Goal: Transaction & Acquisition: Download file/media

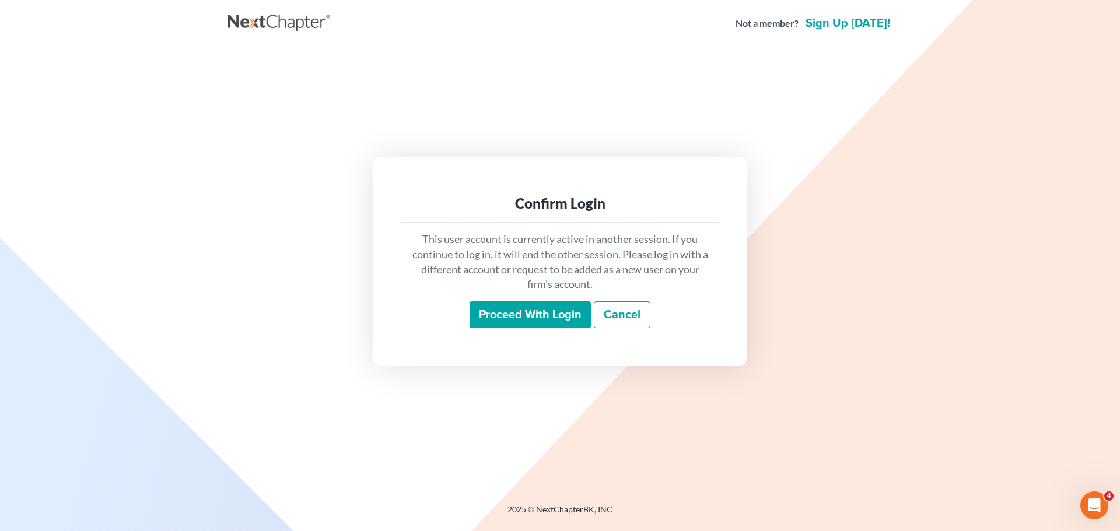
click at [534, 309] on input "Proceed with login" at bounding box center [529, 315] width 121 height 27
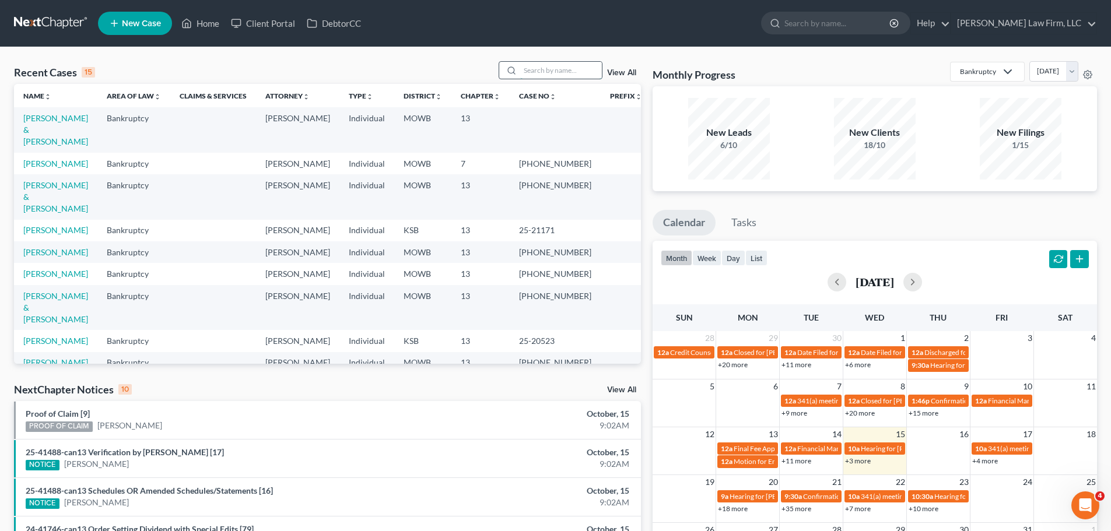
click at [549, 65] on input "search" at bounding box center [561, 70] width 82 height 17
type input "[PERSON_NAME]"
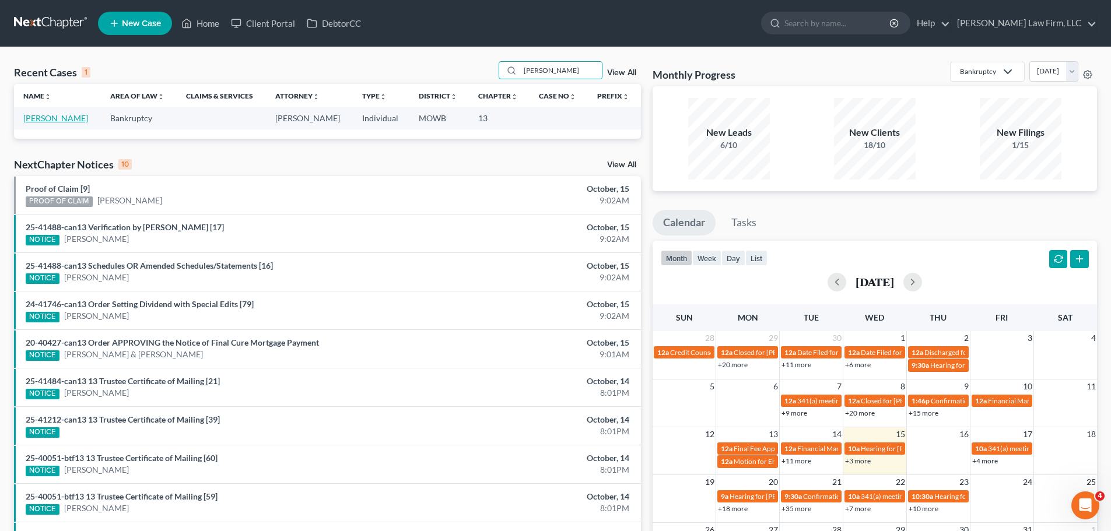
click at [68, 121] on link "[PERSON_NAME]" at bounding box center [55, 118] width 65 height 10
select select "1"
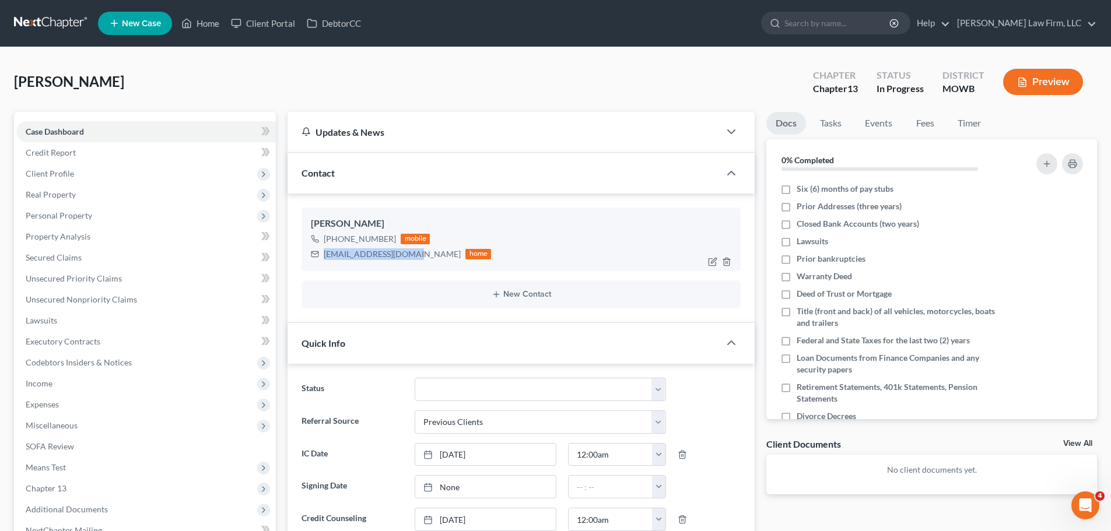
drag, startPoint x: 413, startPoint y: 256, endPoint x: 324, endPoint y: 257, distance: 89.2
click at [324, 257] on div "[EMAIL_ADDRESS][DOMAIN_NAME] home" at bounding box center [401, 254] width 180 height 15
copy div "[EMAIL_ADDRESS][DOMAIN_NAME]"
click at [201, 27] on link "Home" at bounding box center [201, 23] width 50 height 21
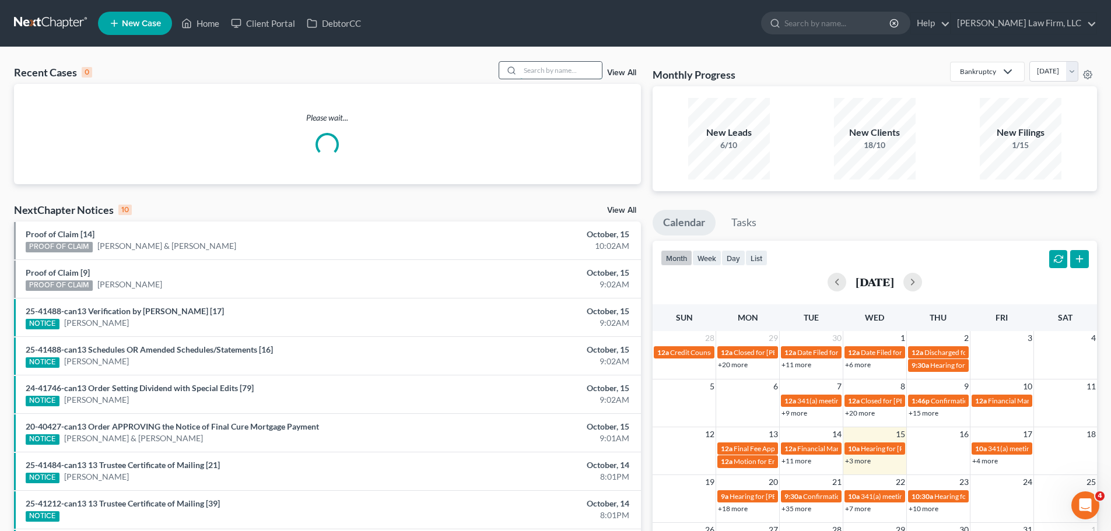
click at [539, 78] on input "search" at bounding box center [561, 70] width 82 height 17
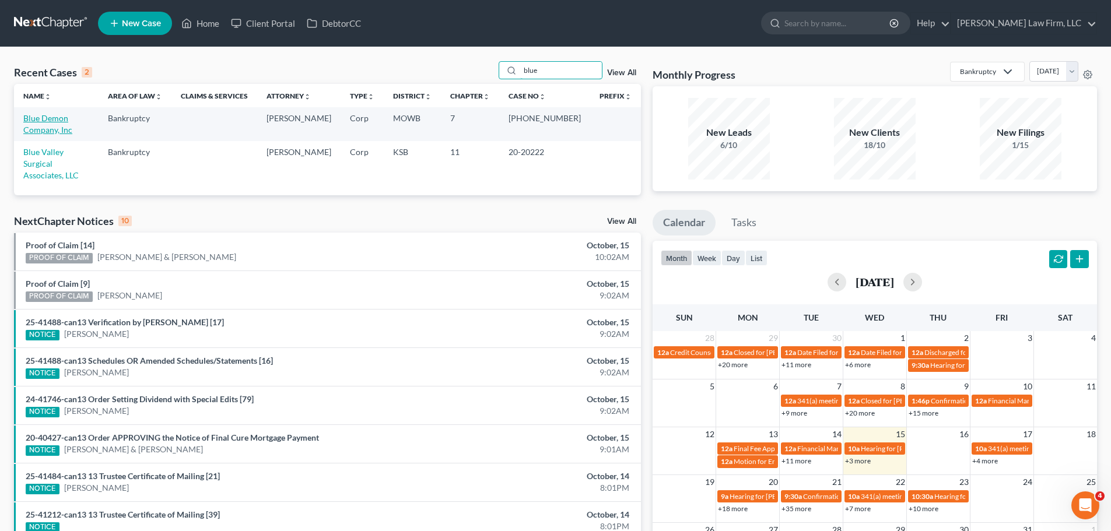
type input "blue"
click at [72, 117] on link "Blue Demon Company, Inc" at bounding box center [47, 124] width 49 height 22
select select "4"
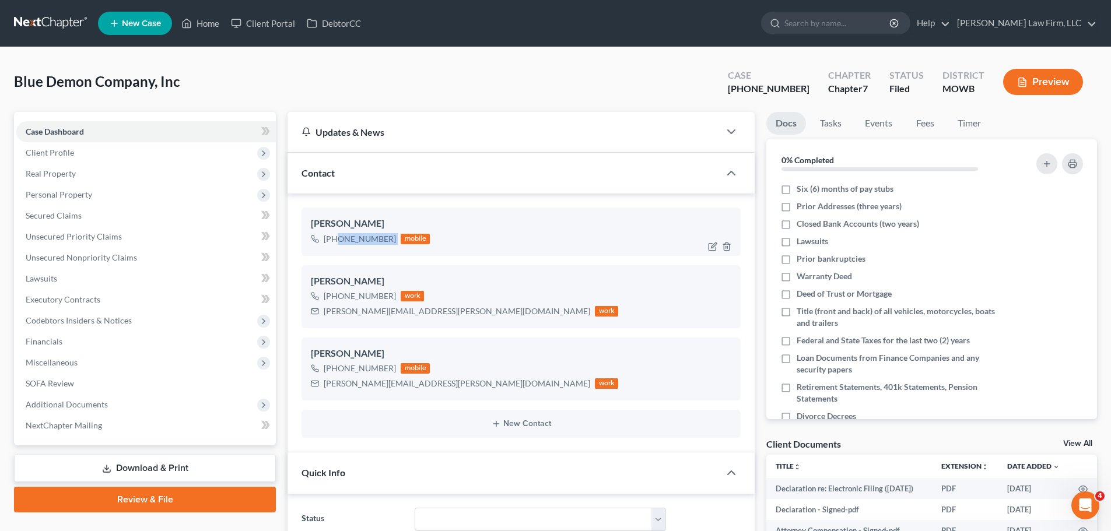
drag, startPoint x: 394, startPoint y: 238, endPoint x: 334, endPoint y: 249, distance: 60.5
click at [334, 249] on div "[PERSON_NAME] [PHONE_NUMBER] mobile" at bounding box center [521, 232] width 439 height 48
copy div "[PHONE_NUMBER]"
click at [212, 25] on link "Home" at bounding box center [201, 23] width 50 height 21
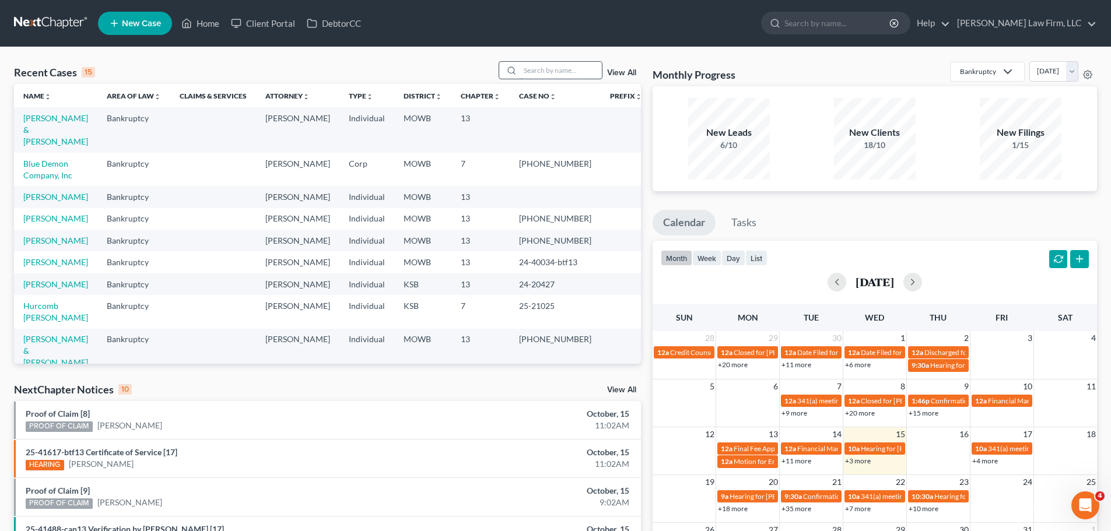
click at [556, 71] on input "search" at bounding box center [561, 70] width 82 height 17
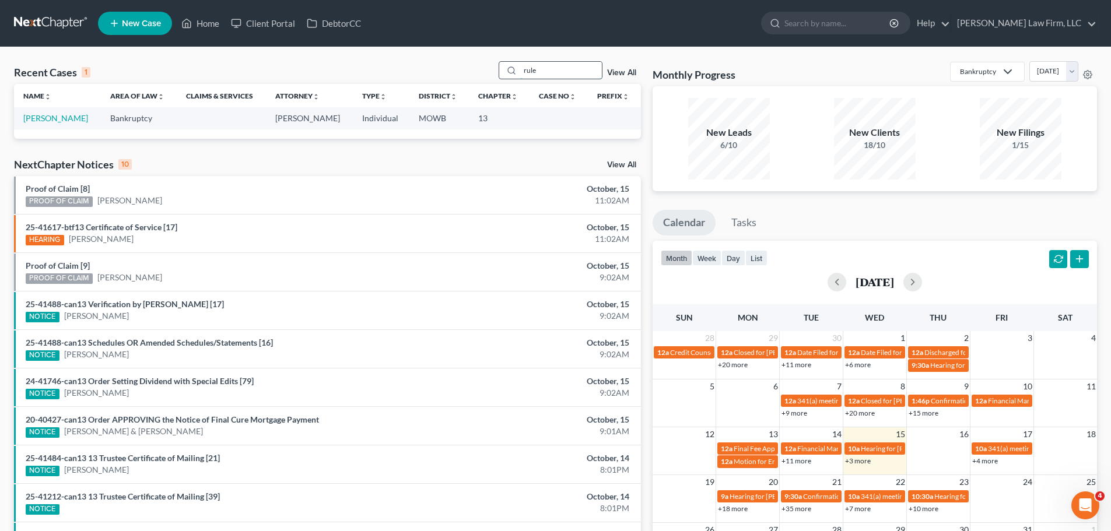
drag, startPoint x: 552, startPoint y: 64, endPoint x: 513, endPoint y: 64, distance: 38.5
click at [513, 64] on div "rule" at bounding box center [551, 70] width 104 height 18
type input "[PERSON_NAME]"
click at [38, 117] on link "[PERSON_NAME]" at bounding box center [55, 118] width 65 height 10
select select "4"
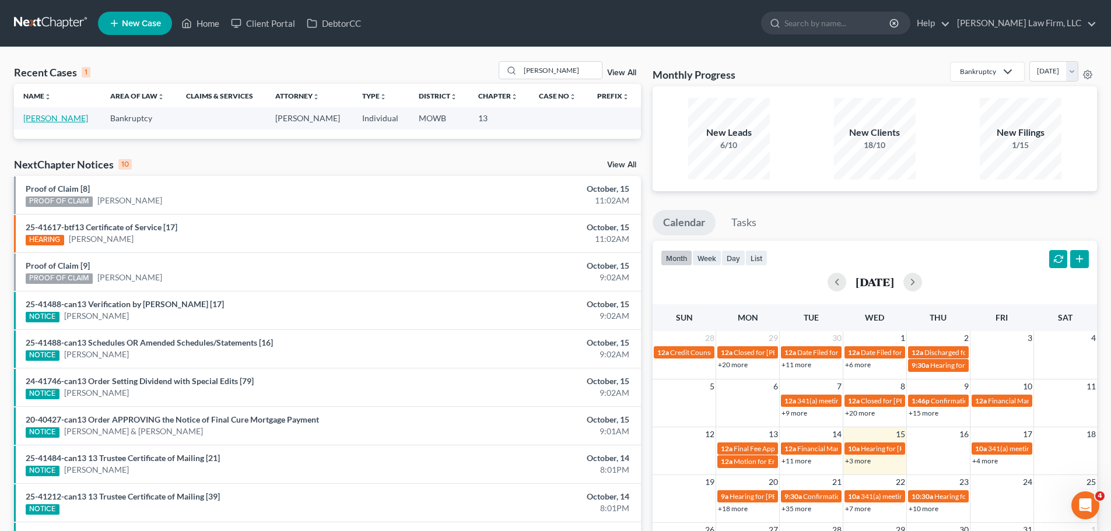
select select "1"
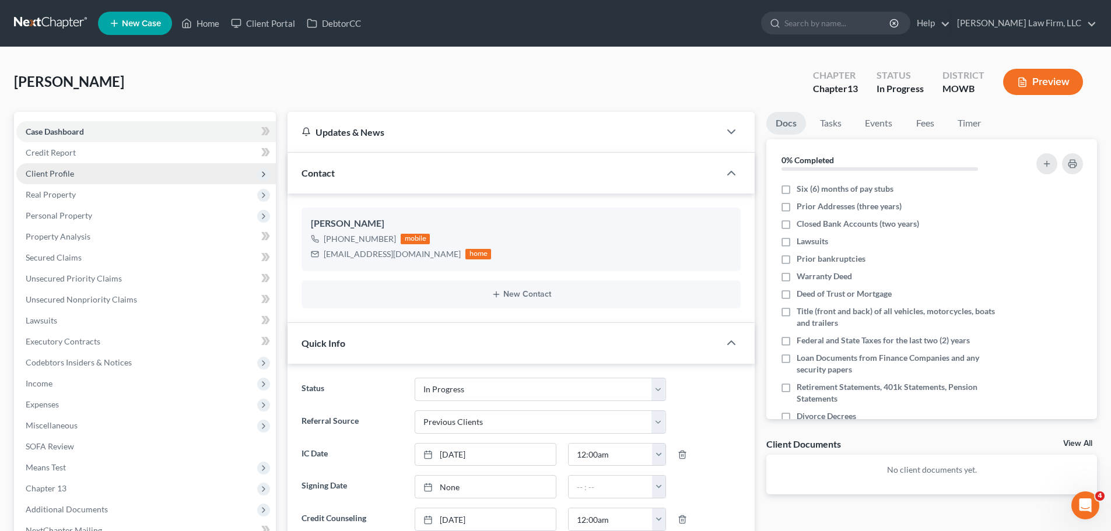
click at [90, 169] on span "Client Profile" at bounding box center [146, 173] width 260 height 21
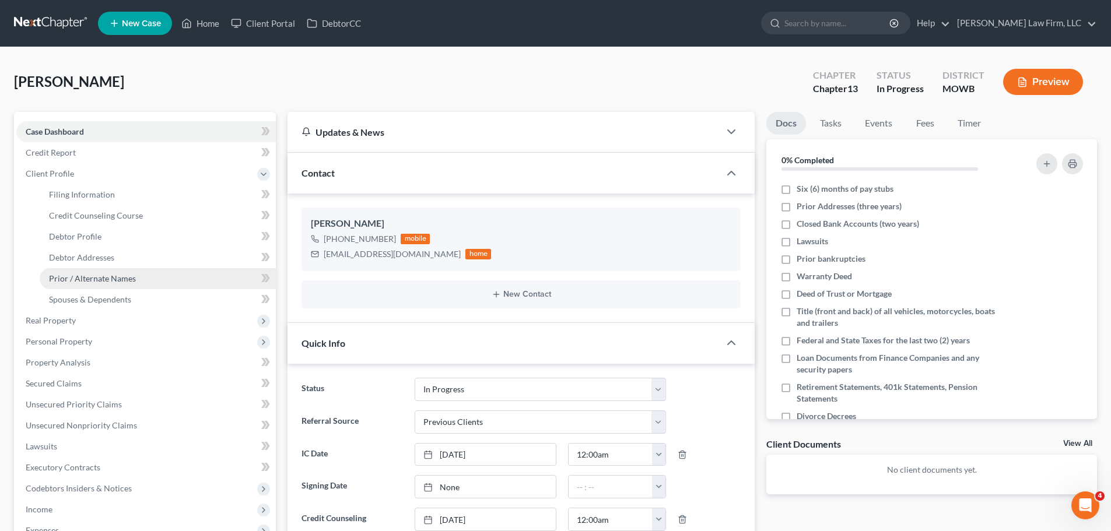
click at [125, 277] on span "Prior / Alternate Names" at bounding box center [92, 279] width 87 height 10
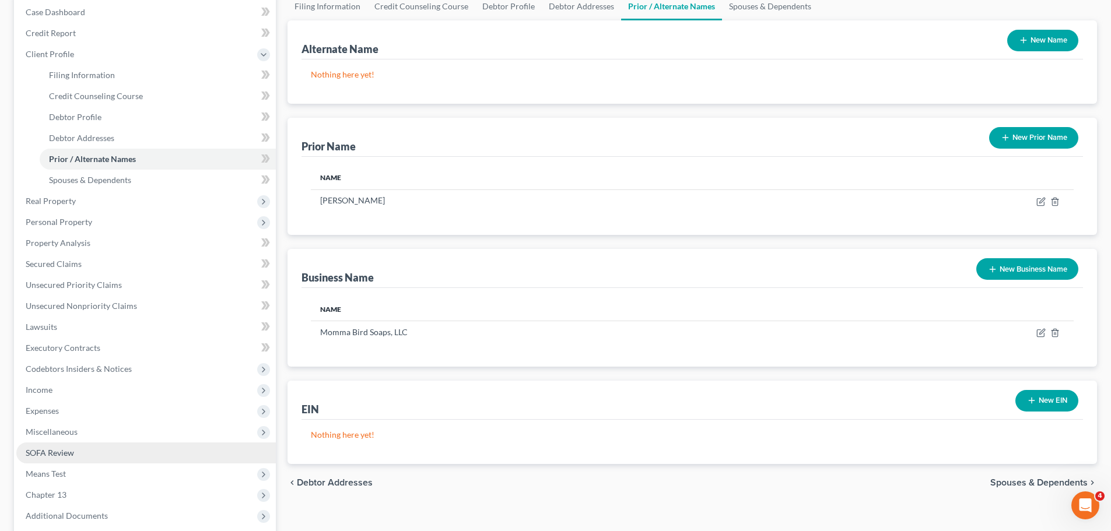
scroll to position [257, 0]
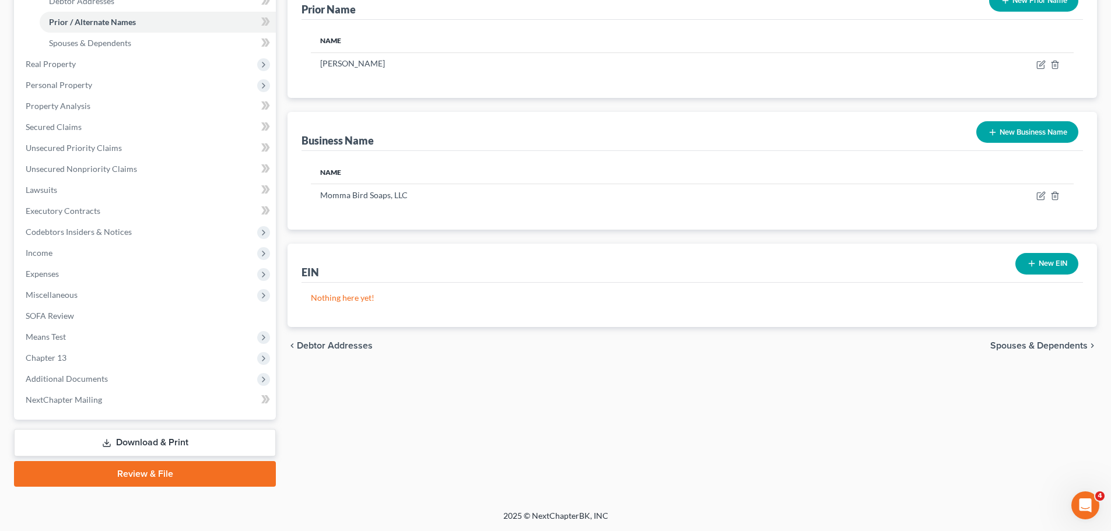
click at [118, 446] on link "Download & Print" at bounding box center [145, 442] width 262 height 27
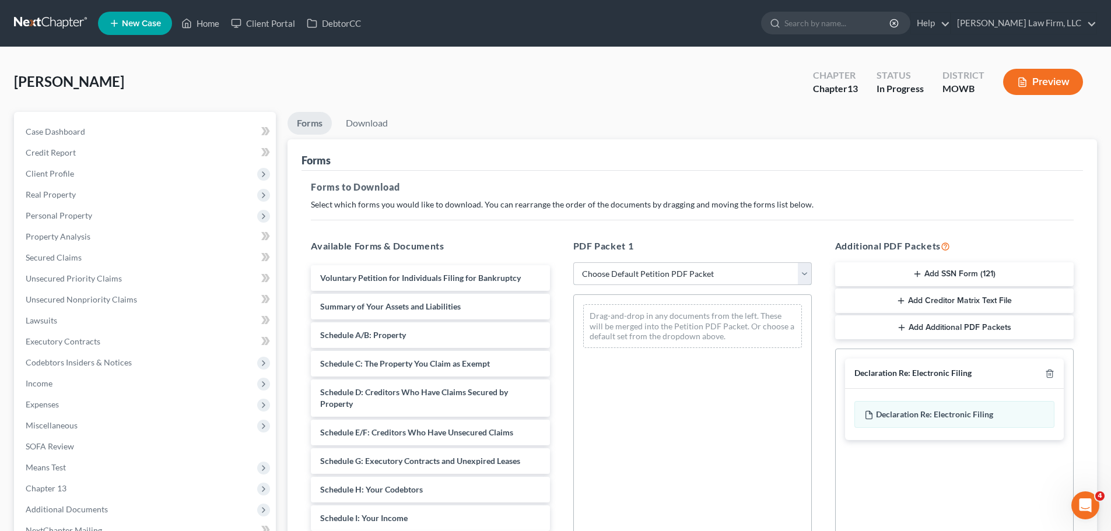
click at [683, 278] on select "Choose Default Petition PDF Packet Complete Bankruptcy Petition (all forms and …" at bounding box center [692, 273] width 239 height 23
select select "0"
click at [573, 262] on select "Choose Default Petition PDF Packet Complete Bankruptcy Petition (all forms and …" at bounding box center [692, 273] width 239 height 23
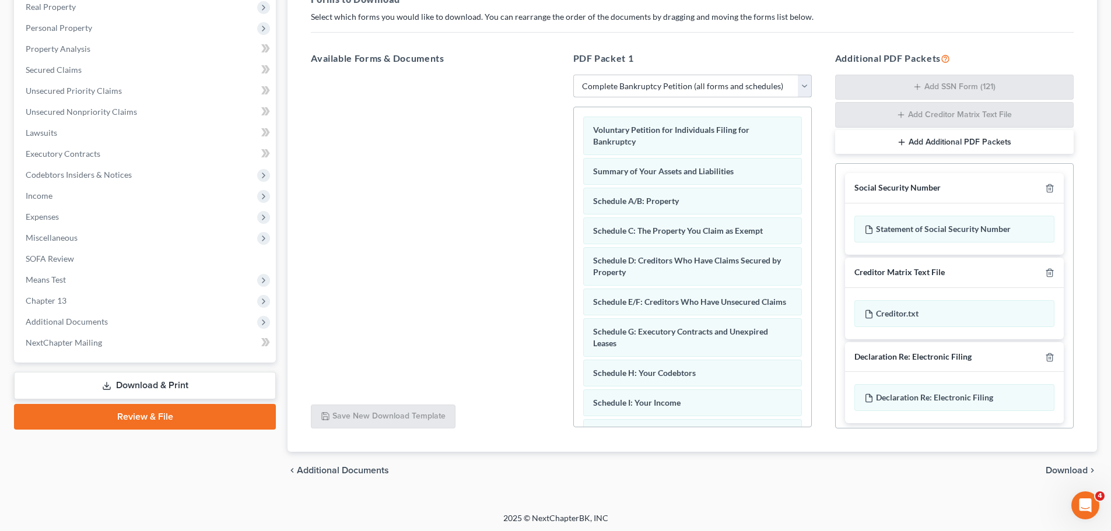
scroll to position [190, 0]
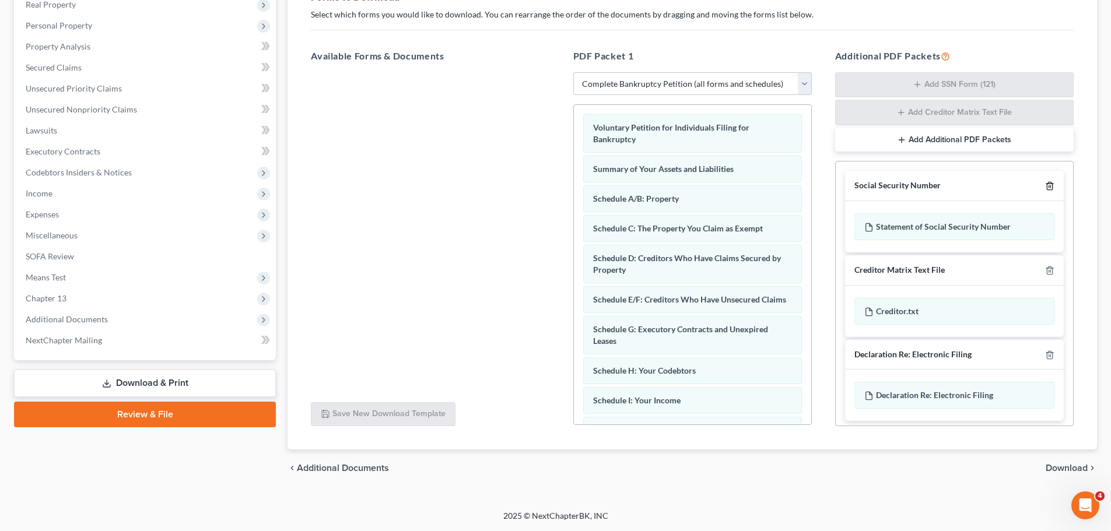
click at [1050, 187] on line "button" at bounding box center [1050, 187] width 0 height 2
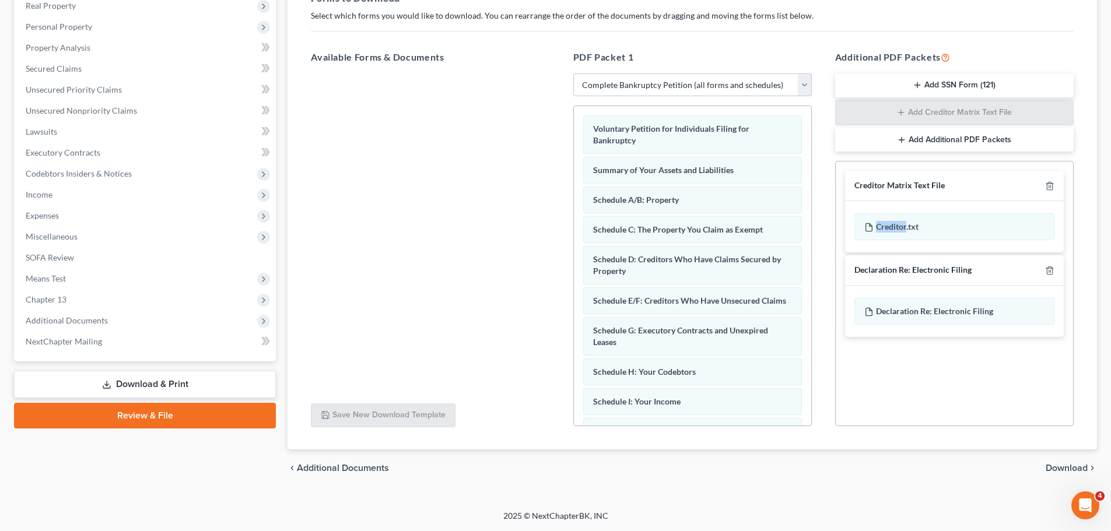
click at [1042, 187] on div at bounding box center [1047, 185] width 14 height 11
click at [1051, 187] on icon "button" at bounding box center [1049, 185] width 9 height 9
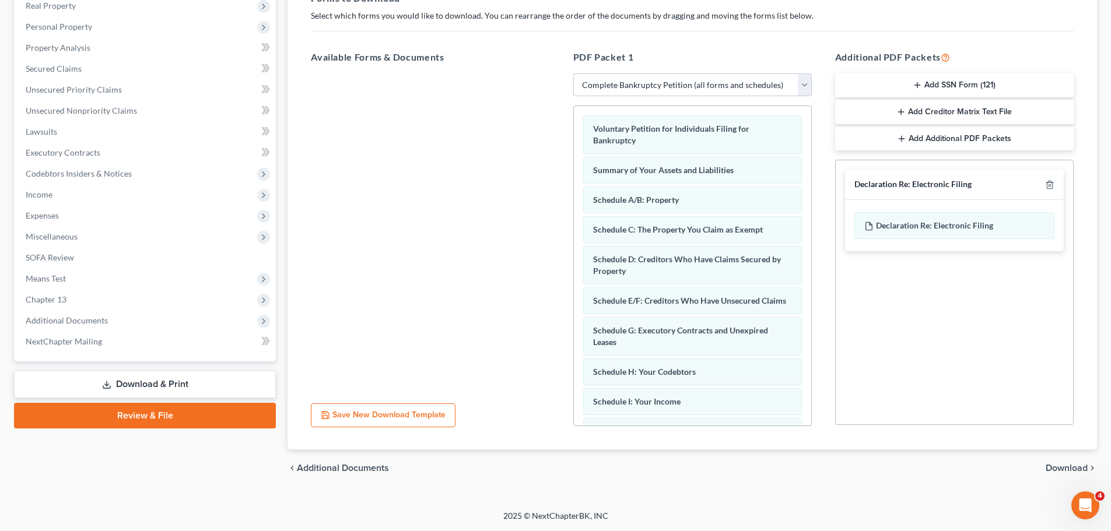
click at [1056, 187] on div "Declaration Re: Electronic Filing" at bounding box center [954, 185] width 219 height 30
click at [1054, 185] on div "Declaration Re: Electronic Filing" at bounding box center [954, 185] width 219 height 30
click at [1050, 185] on icon "button" at bounding box center [1049, 184] width 9 height 9
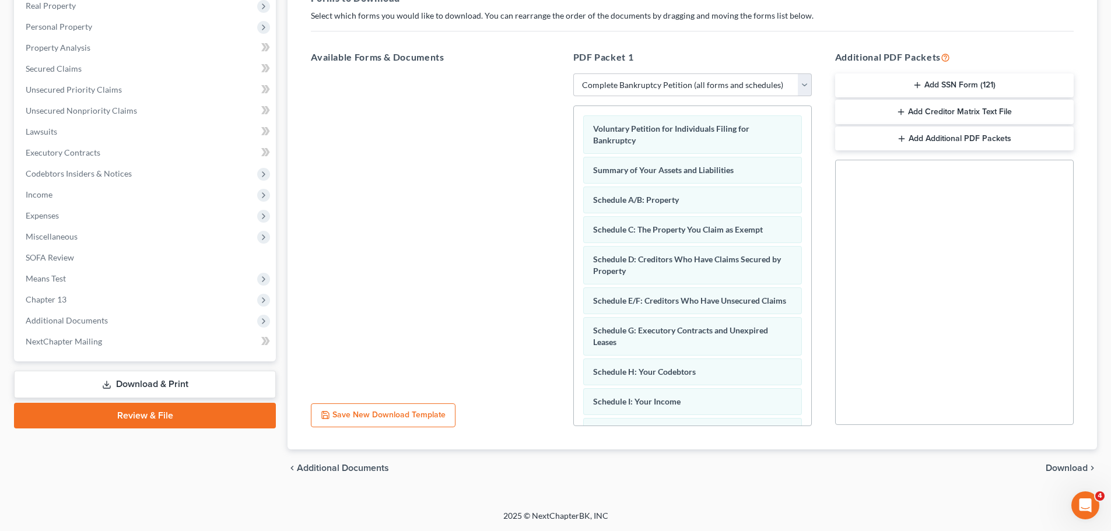
click at [1075, 468] on span "Download" at bounding box center [1067, 468] width 42 height 9
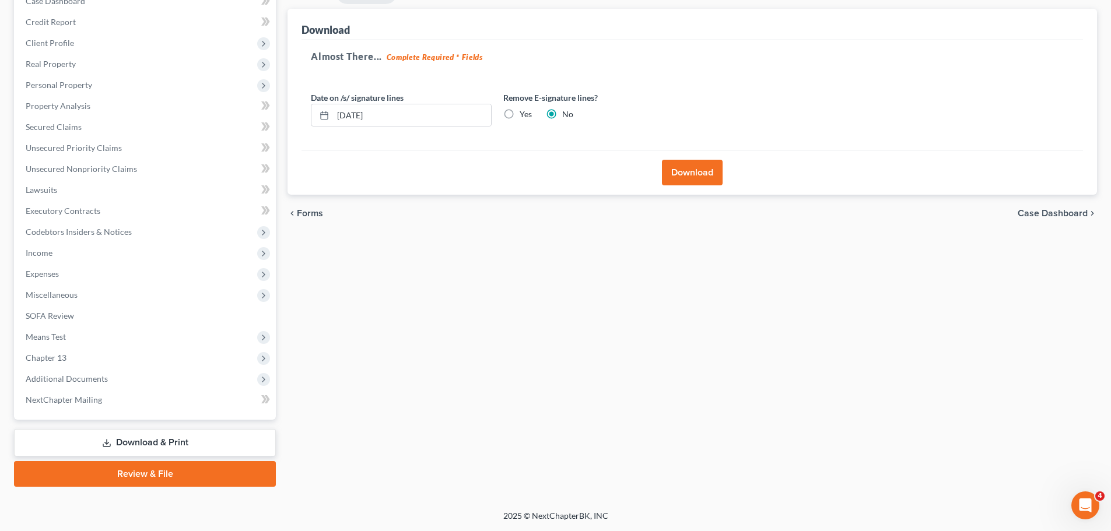
scroll to position [131, 0]
click at [521, 111] on label "Yes" at bounding box center [526, 114] width 12 height 12
click at [524, 111] on input "Yes" at bounding box center [528, 112] width 8 height 8
radio input "true"
radio input "false"
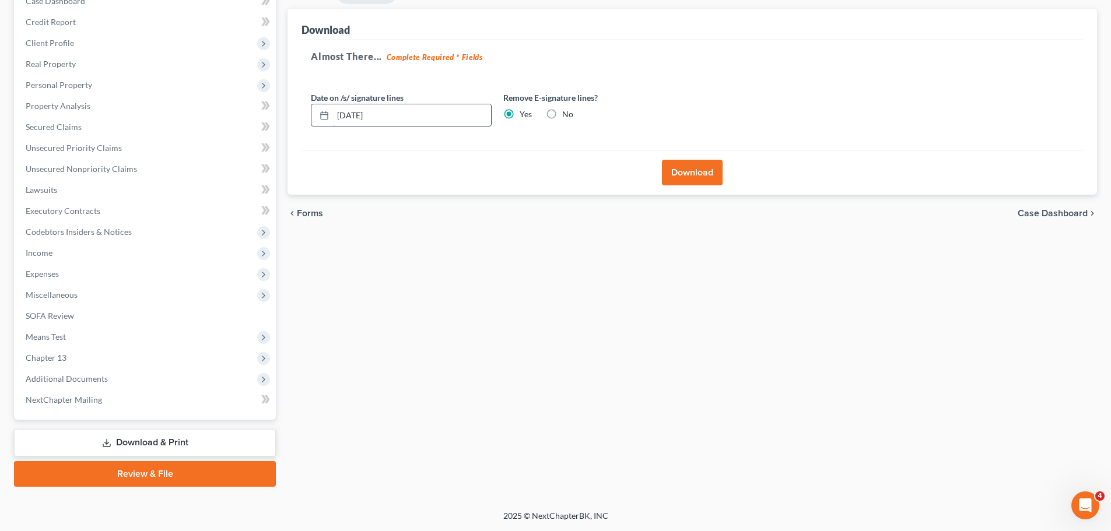
drag, startPoint x: 394, startPoint y: 110, endPoint x: 316, endPoint y: 111, distance: 78.1
click at [316, 111] on div "[DATE]" at bounding box center [401, 115] width 181 height 23
click at [679, 172] on button "Download" at bounding box center [692, 173] width 61 height 26
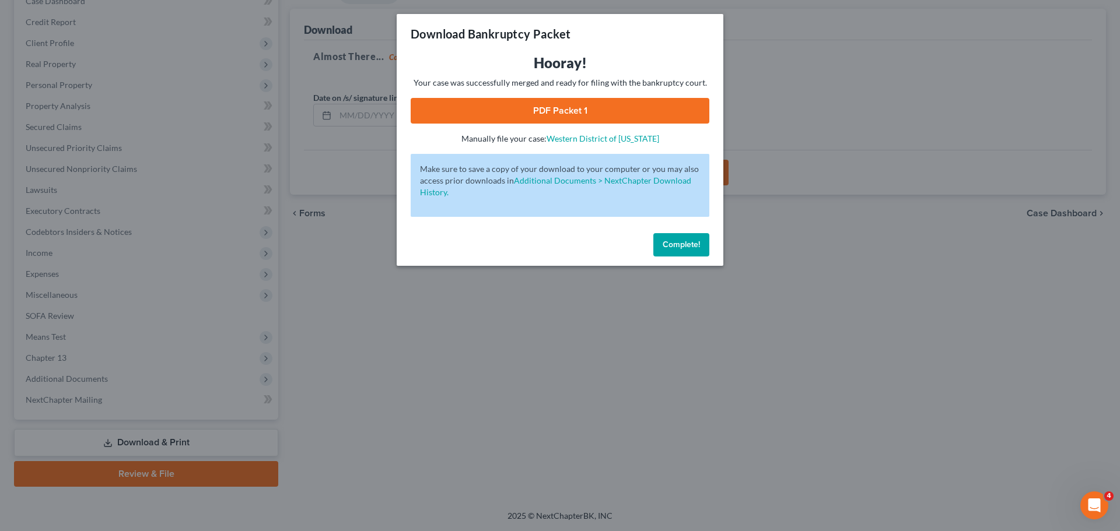
click at [540, 101] on link "PDF Packet 1" at bounding box center [560, 111] width 299 height 26
click at [693, 247] on span "Complete!" at bounding box center [680, 245] width 37 height 10
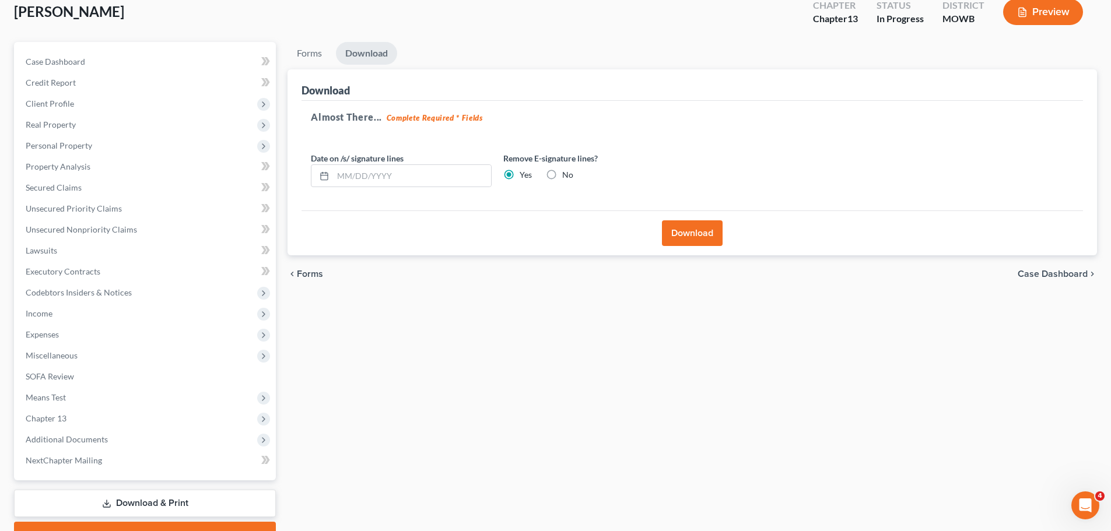
scroll to position [0, 0]
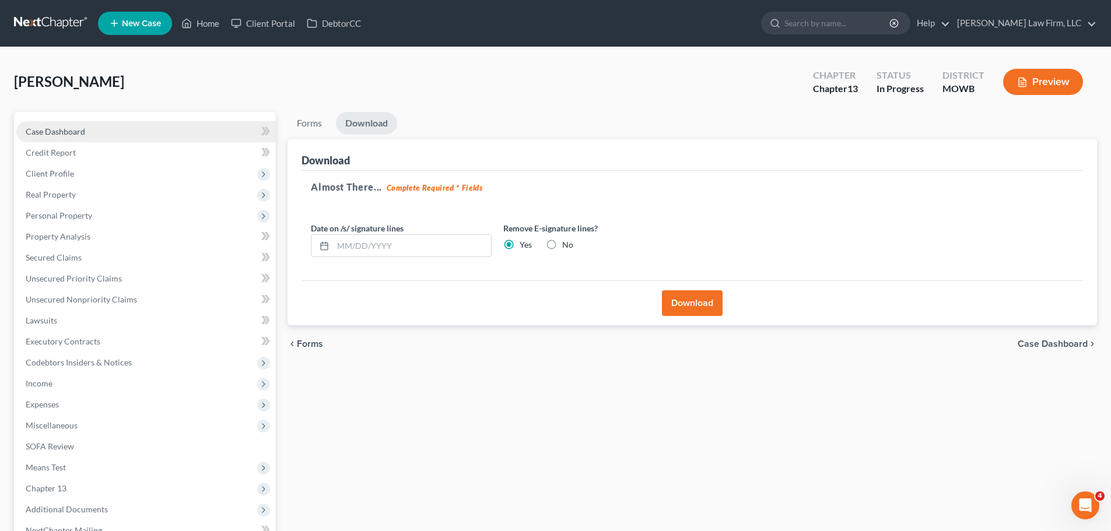
click at [90, 127] on link "Case Dashboard" at bounding box center [146, 131] width 260 height 21
select select "1"
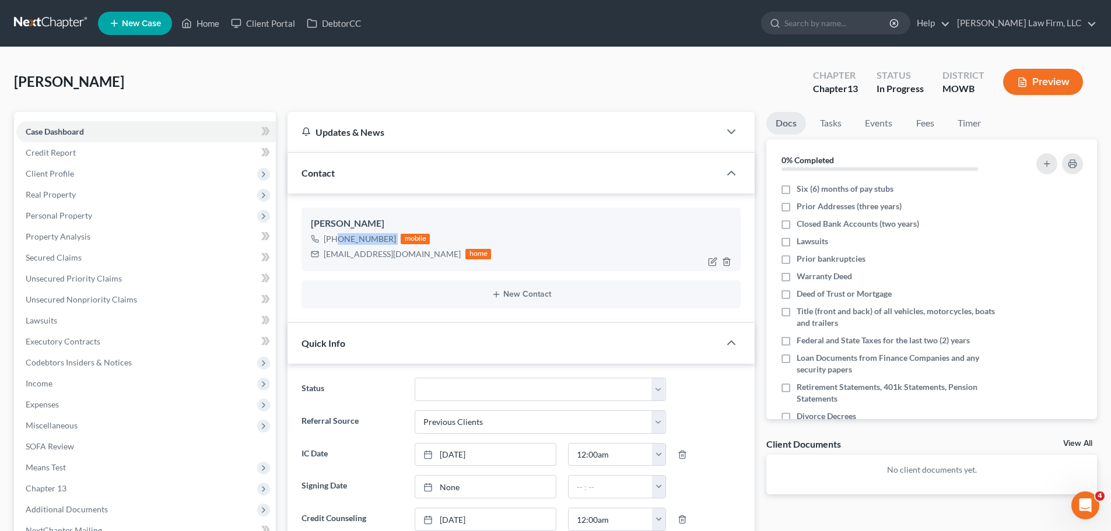
drag, startPoint x: 394, startPoint y: 234, endPoint x: 335, endPoint y: 238, distance: 59.0
click at [335, 238] on div "[PHONE_NUMBER] mobile" at bounding box center [401, 239] width 180 height 15
copy div "[PHONE_NUMBER]"
